Goal: Obtain resource: Download file/media

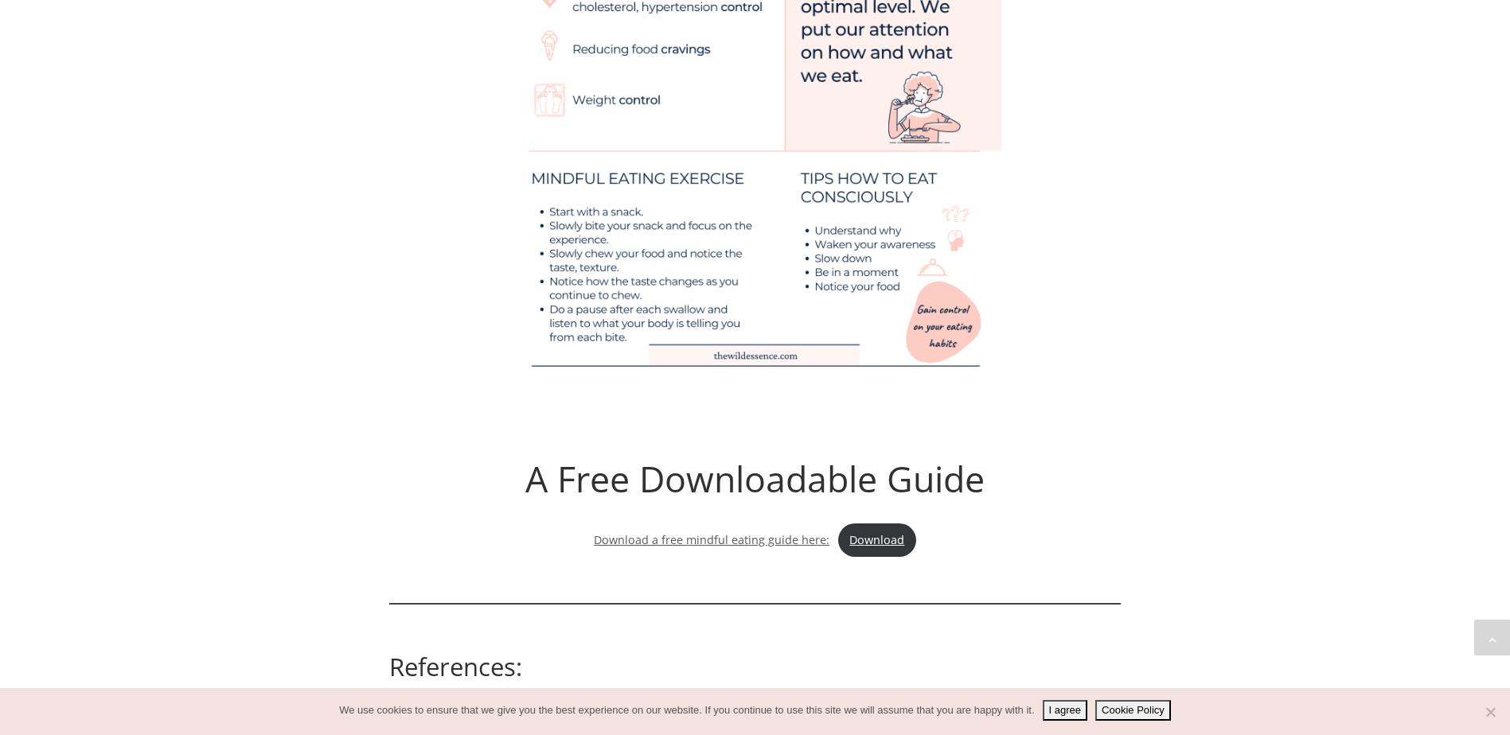
scroll to position [4262, 0]
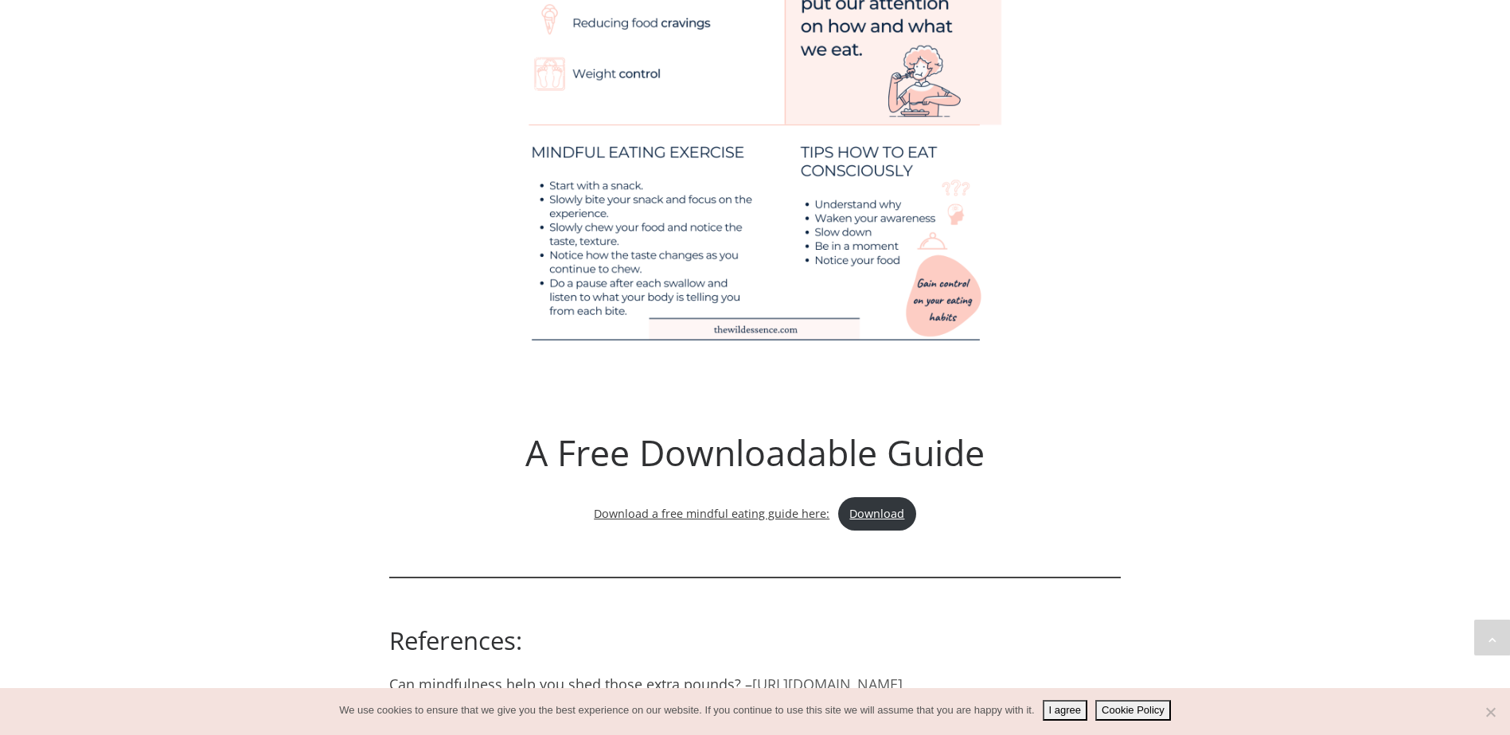
click at [760, 506] on link "Download a free mindful eating guide here:" at bounding box center [712, 513] width 236 height 15
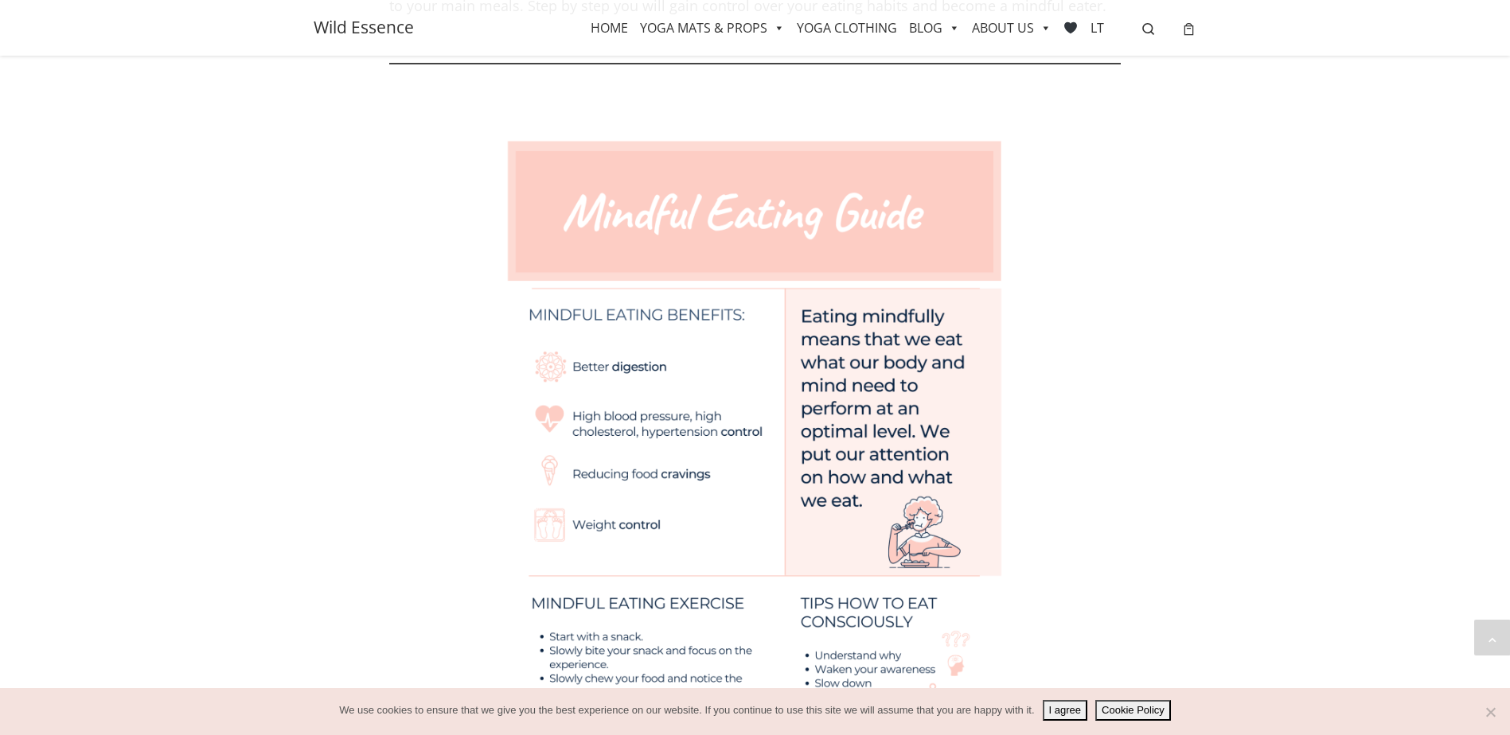
scroll to position [4059, 0]
